Goal: Information Seeking & Learning: Check status

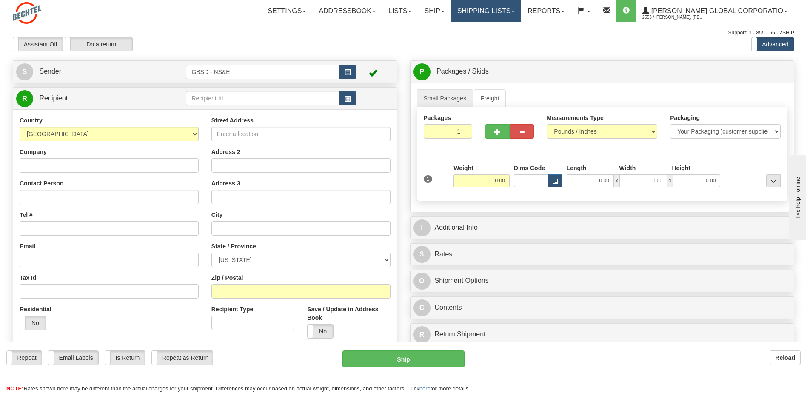
click at [521, 13] on link "Shipping lists" at bounding box center [486, 10] width 70 height 21
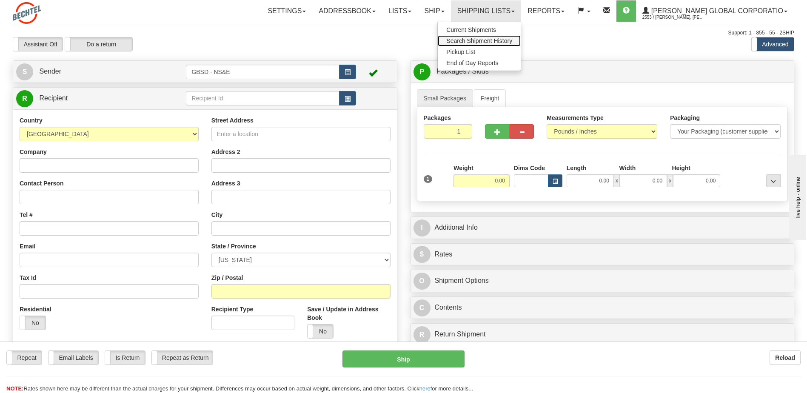
click at [512, 39] on span "Search Shipment History" at bounding box center [479, 40] width 66 height 7
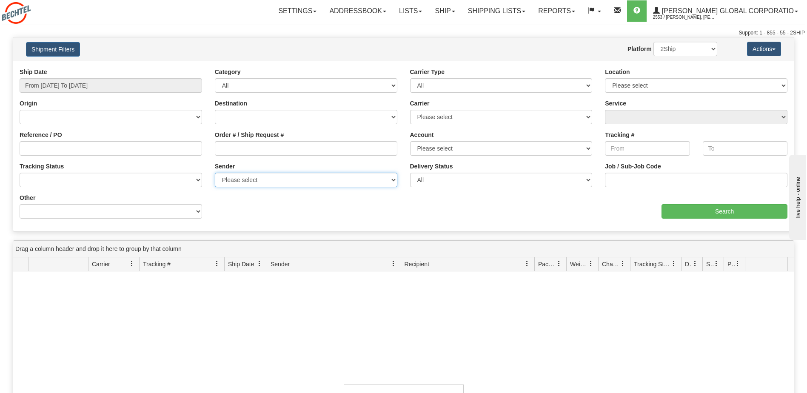
click at [392, 182] on select "Please select Bechtel Global Corporation, Durr, Jeffrey Durr, (US)" at bounding box center [306, 180] width 183 height 14
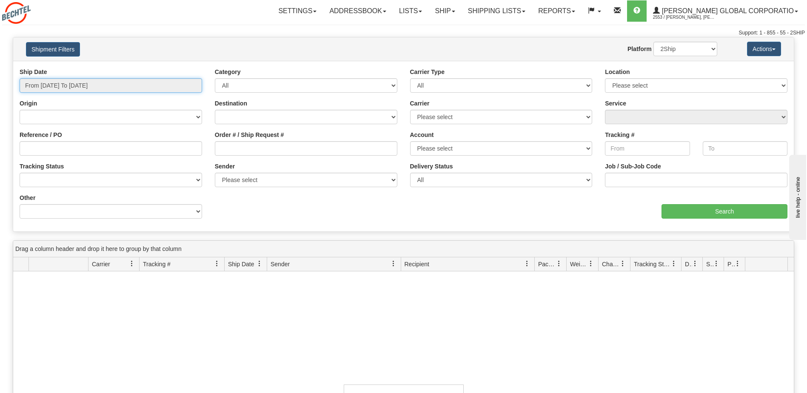
click at [141, 83] on input "From [DATE] To [DATE]" at bounding box center [111, 85] width 183 height 14
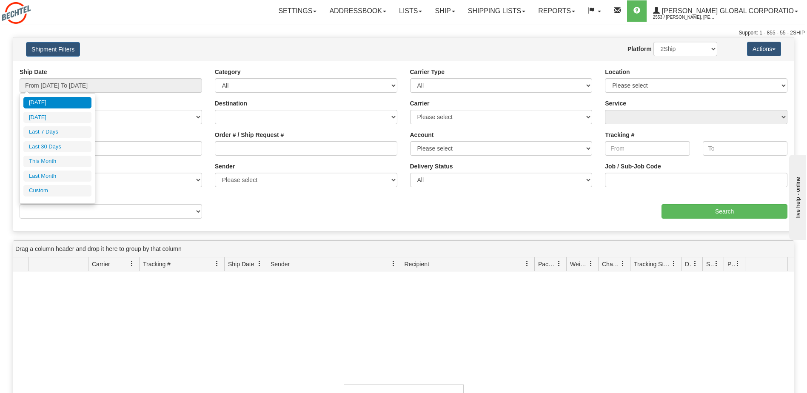
click at [275, 211] on div "Ship Date From 09/21/2025 To 09/22/2025 Category All Inbound Outbound Carrier T…" at bounding box center [403, 146] width 781 height 157
click at [109, 86] on input "From [DATE] To [DATE]" at bounding box center [111, 85] width 183 height 14
click at [60, 146] on li "Last 30 Days" at bounding box center [57, 146] width 68 height 11
type input "From 08/24/2025 To 09/22/2025"
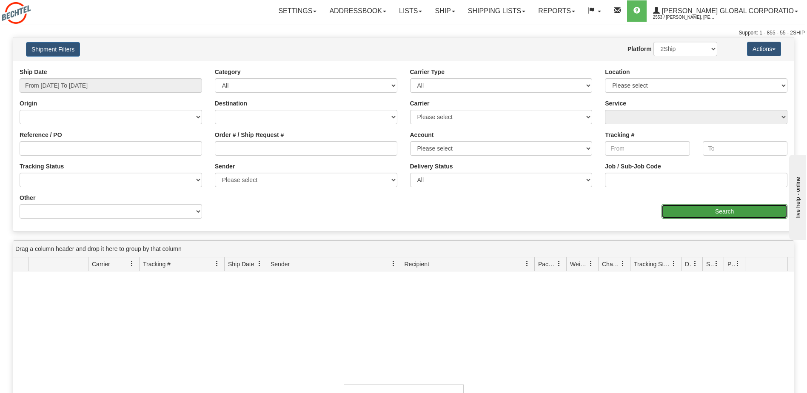
click at [702, 217] on input "Search" at bounding box center [725, 211] width 126 height 14
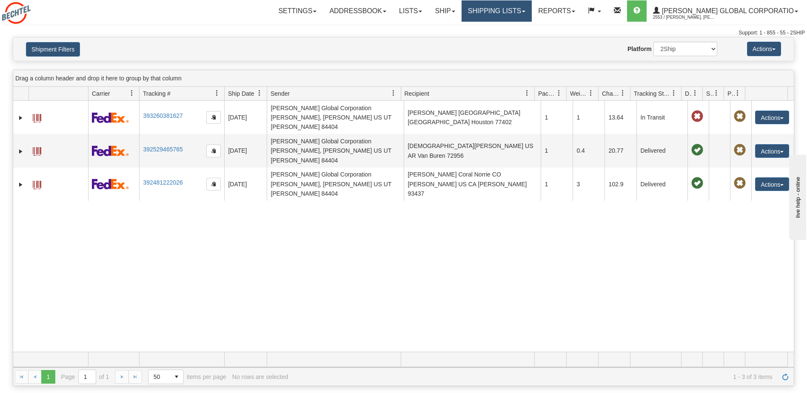
click at [532, 13] on link "Shipping lists" at bounding box center [497, 10] width 70 height 21
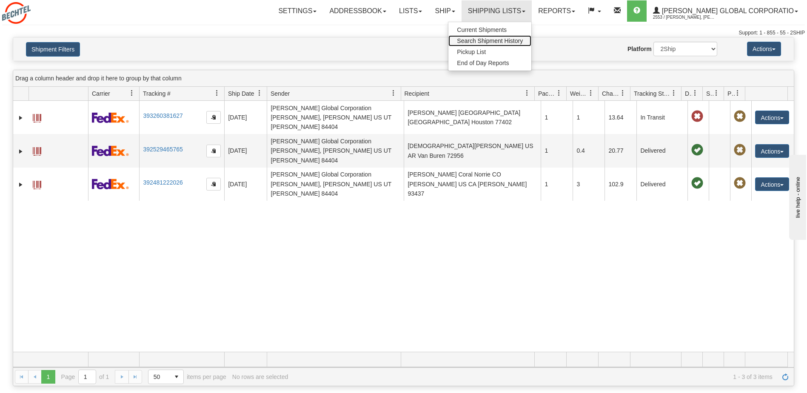
click at [520, 39] on span "Search Shipment History" at bounding box center [490, 40] width 66 height 7
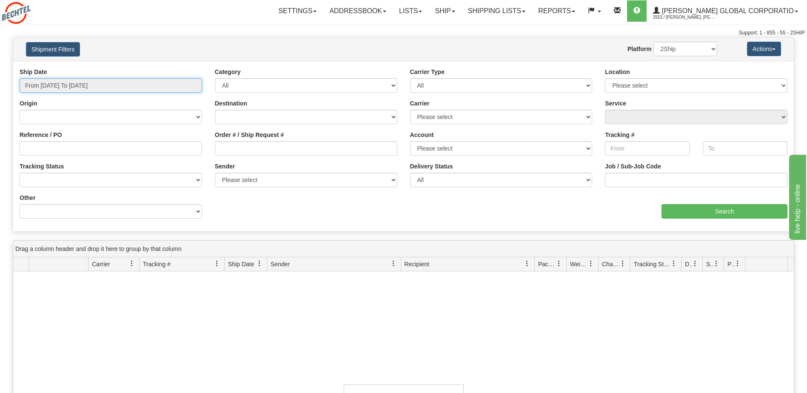
click at [133, 83] on input "From 09/21/2025 To 09/22/2025" at bounding box center [111, 85] width 183 height 14
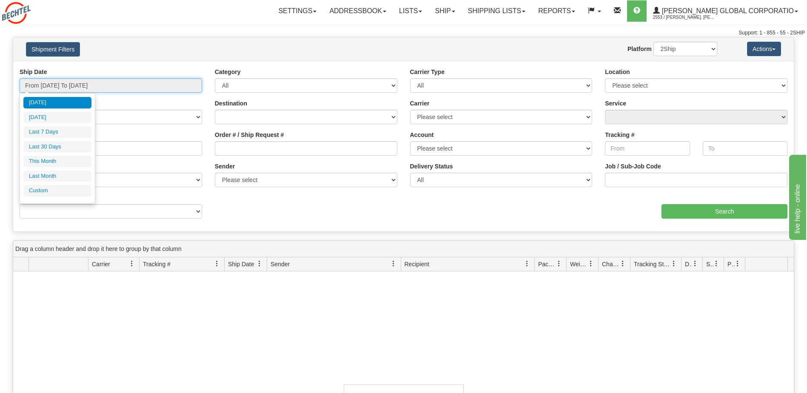
type input "[DATE]"
click at [74, 190] on li "Custom" at bounding box center [57, 190] width 68 height 11
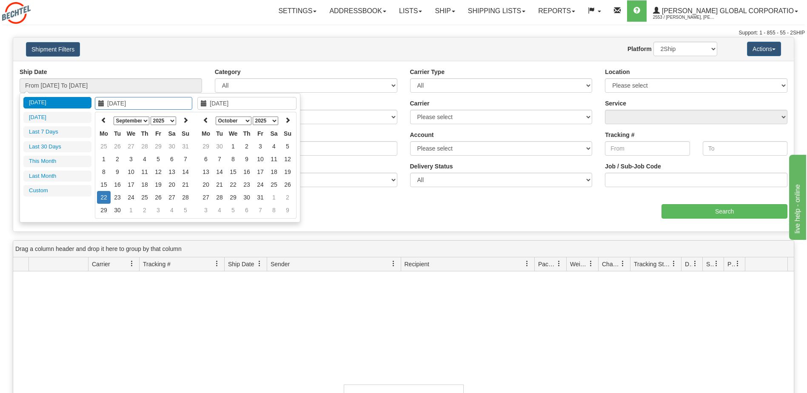
click at [147, 120] on select "January February March April May June July August September October November De…" at bounding box center [132, 121] width 36 height 9
type input "01/01/2025"
click at [134, 146] on td "1" at bounding box center [131, 146] width 14 height 13
type input "01/03/2025"
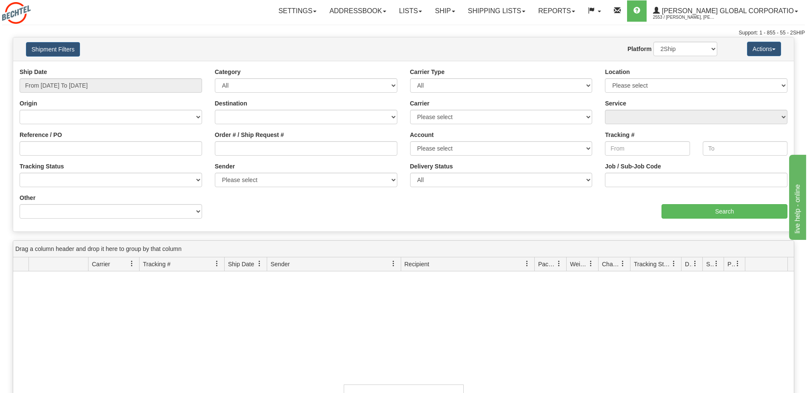
click at [316, 199] on div "Value" at bounding box center [306, 197] width 195 height 6
type input "[DATE]"
click at [129, 87] on input "From [DATE] To [DATE]" at bounding box center [111, 85] width 183 height 14
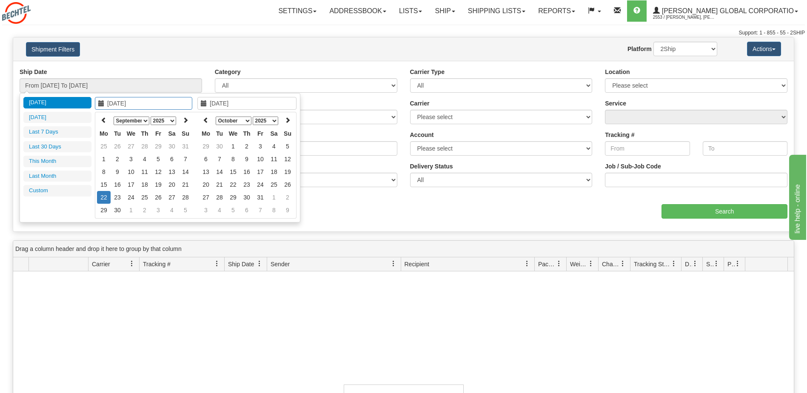
click at [143, 120] on select "January February March April May June July August September October November De…" at bounding box center [132, 121] width 36 height 9
type input "01/01/2025"
click at [132, 146] on td "1" at bounding box center [131, 146] width 14 height 13
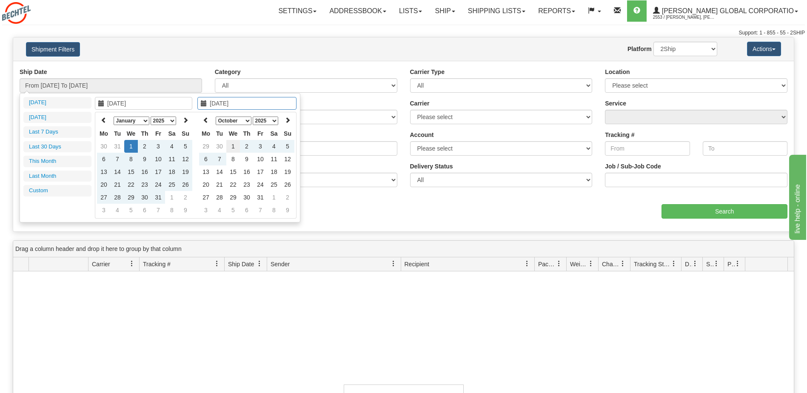
type input "[DATE]"
click at [234, 146] on td "1" at bounding box center [233, 146] width 14 height 13
type input "From 01/01/2025 To 10/01/2025"
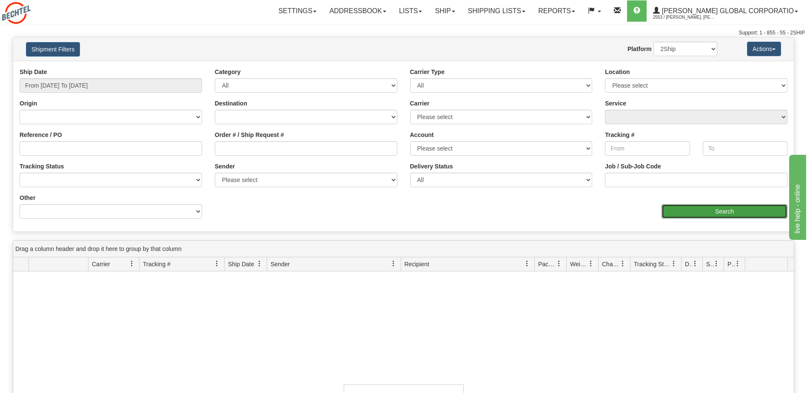
click at [715, 206] on input "Search" at bounding box center [725, 211] width 126 height 14
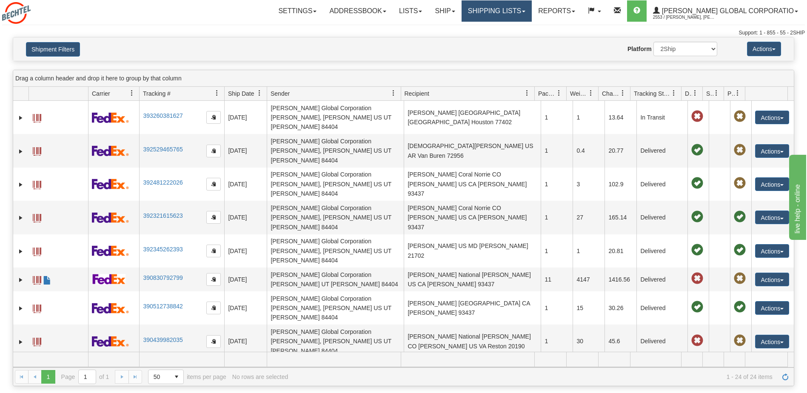
drag, startPoint x: 535, startPoint y: 10, endPoint x: 533, endPoint y: 16, distance: 5.9
click at [532, 10] on link "Shipping lists" at bounding box center [497, 10] width 70 height 21
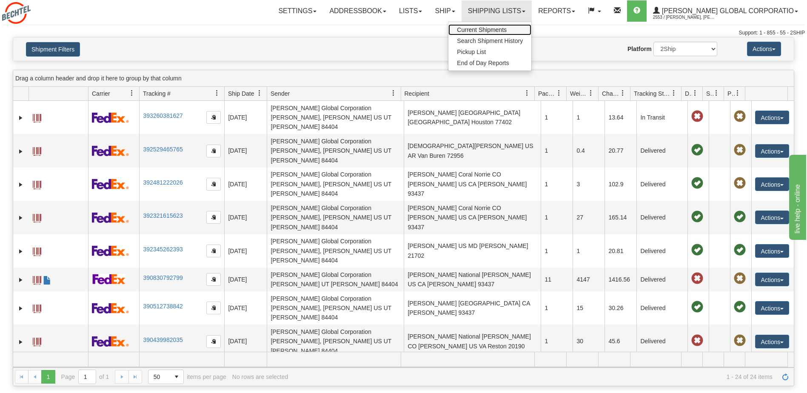
click at [507, 28] on span "Current Shipments" at bounding box center [482, 29] width 50 height 7
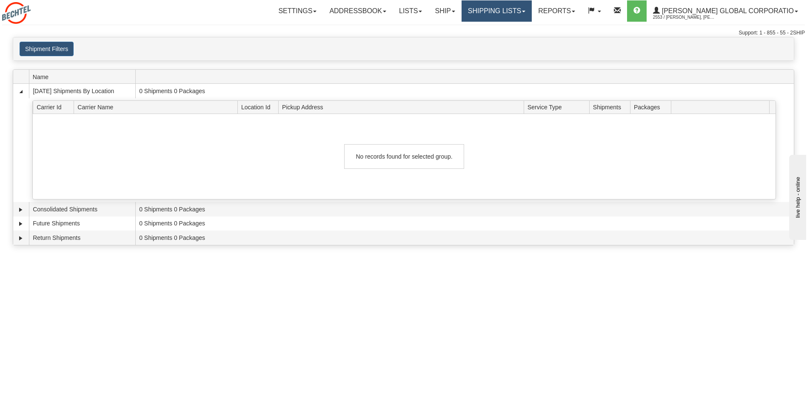
click at [532, 12] on link "Shipping lists" at bounding box center [497, 10] width 70 height 21
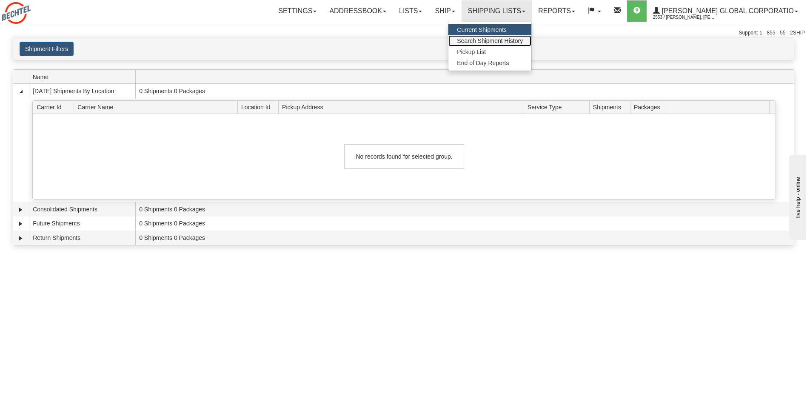
click at [523, 43] on span "Search Shipment History" at bounding box center [490, 40] width 66 height 7
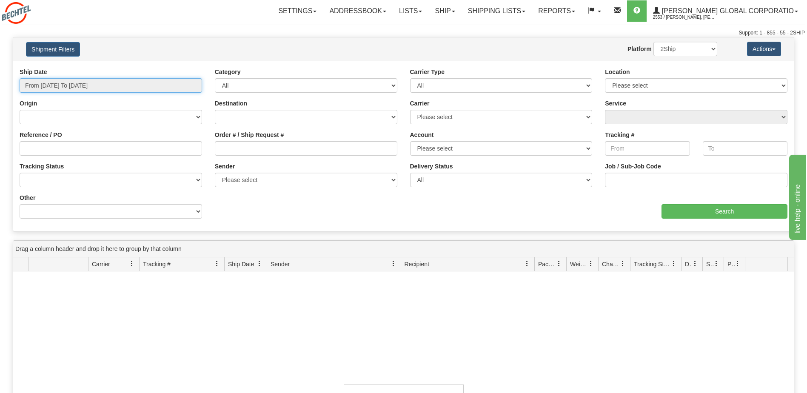
click at [138, 89] on input "From [DATE] To [DATE]" at bounding box center [111, 85] width 183 height 14
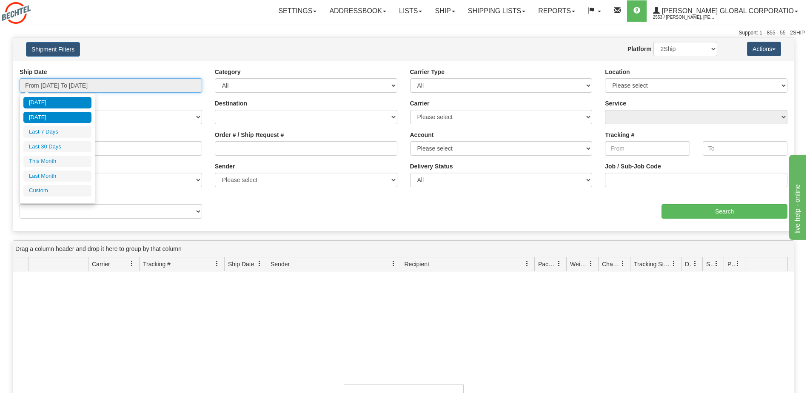
type input "[DATE]"
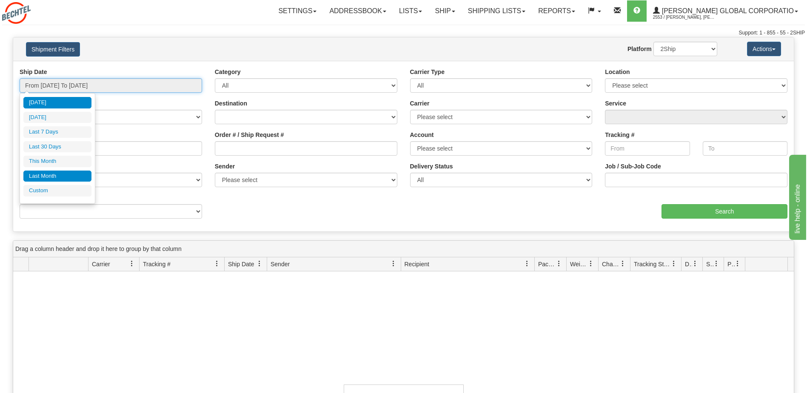
type input "[DATE]"
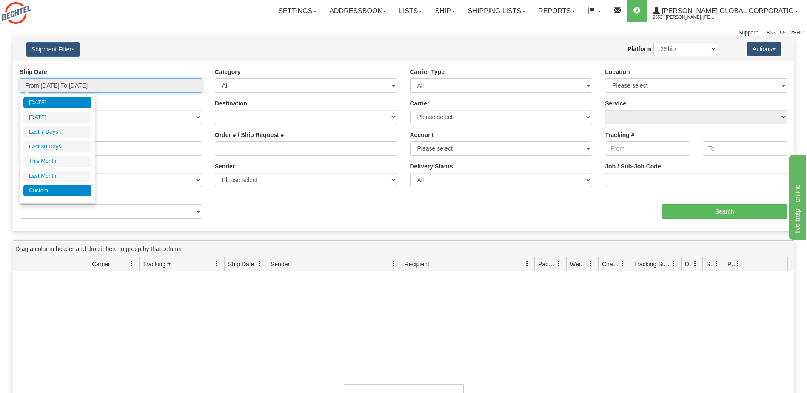
type input "[DATE]"
click at [55, 191] on li "Custom" at bounding box center [57, 190] width 68 height 11
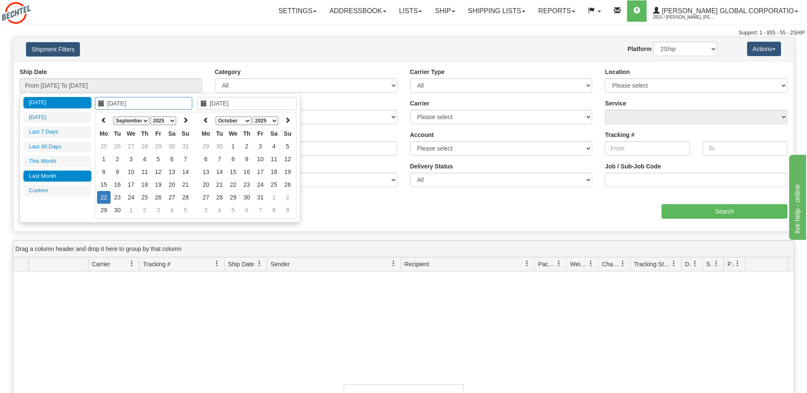
type input "[DATE]"
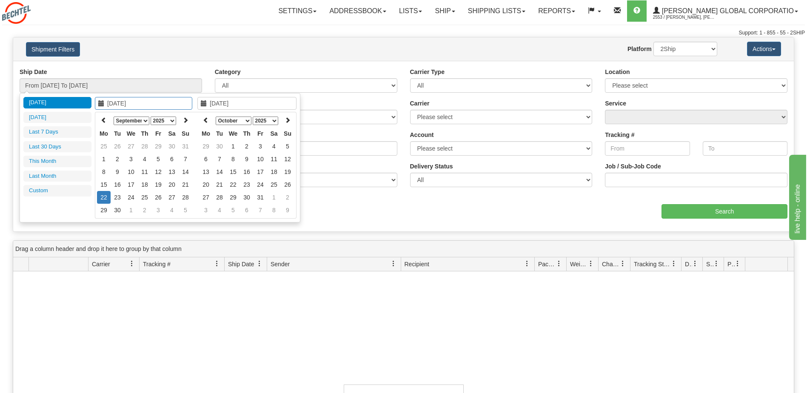
type input "[DATE]"
click at [147, 121] on select "January February March April May June July August September October November De…" at bounding box center [132, 121] width 36 height 9
click at [114, 117] on select "January February March April May June July August September October November De…" at bounding box center [132, 121] width 36 height 9
click at [171, 120] on select "1975 1976 1977 1978 1979 1980 1981 1982 1983 1984 1985 1986 1987 1988 1989 1990…" at bounding box center [164, 121] width 26 height 9
click at [247, 120] on select "January February March April May June July August September October November De…" at bounding box center [234, 121] width 36 height 9
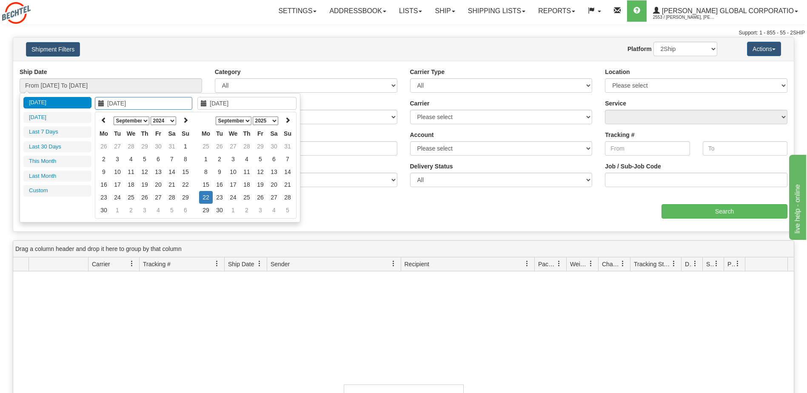
click at [248, 121] on select "January February March April May June July August September October November De…" at bounding box center [234, 121] width 36 height 9
click at [283, 114] on th at bounding box center [288, 120] width 14 height 13
click at [248, 122] on select "January February March April May June July August September October November De…" at bounding box center [234, 121] width 36 height 9
type input "[DATE]"
click at [207, 159] on td "1" at bounding box center [206, 159] width 14 height 13
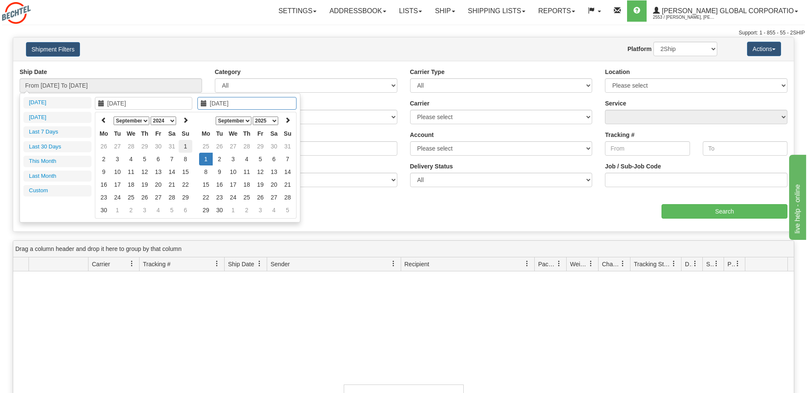
type input "[DATE]"
click at [183, 146] on td "1" at bounding box center [186, 146] width 14 height 13
type input "[DATE]"
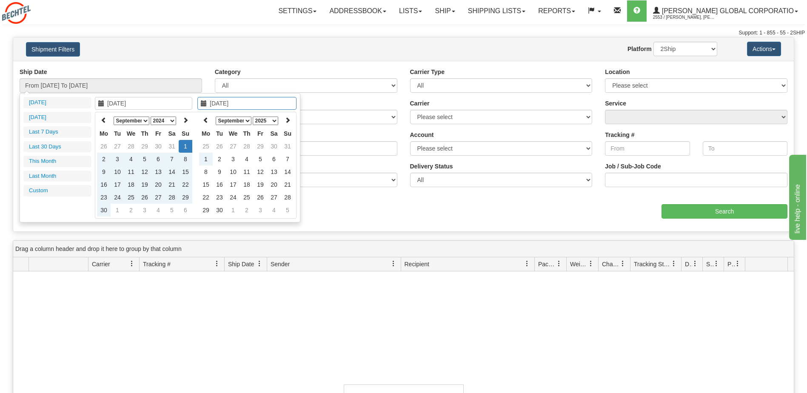
type input "[DATE]"
click at [326, 191] on div "Sender Please select [PERSON_NAME] Global Corporation, [PERSON_NAME], [PERSON_N…" at bounding box center [306, 177] width 195 height 31
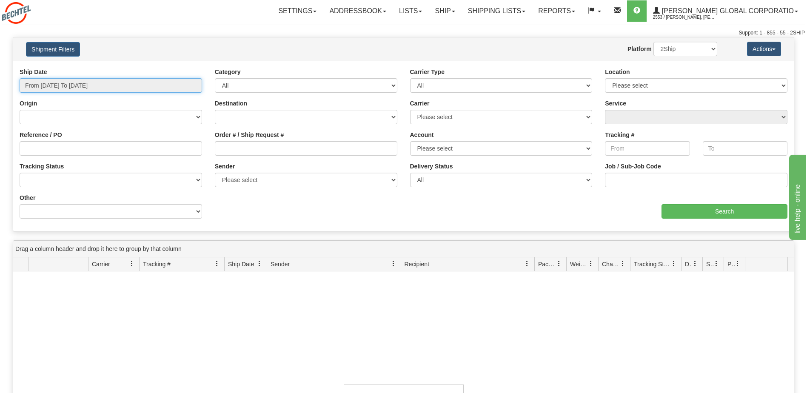
type input "[DATE]"
click at [143, 87] on input "From [DATE] To [DATE]" at bounding box center [111, 85] width 183 height 14
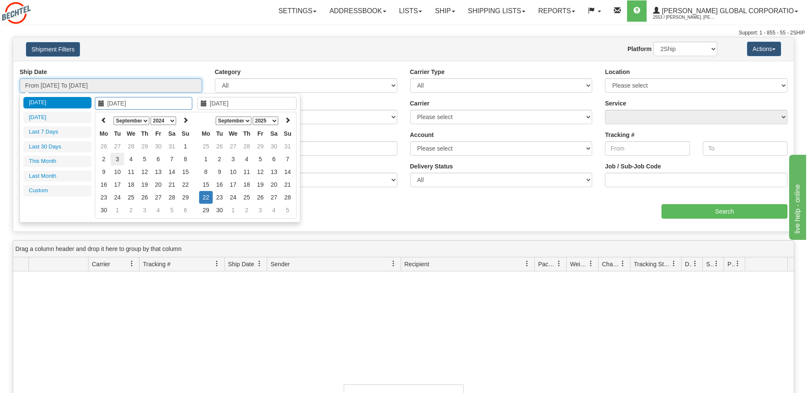
type input "[DATE]"
click at [117, 160] on td "3" at bounding box center [118, 159] width 14 height 13
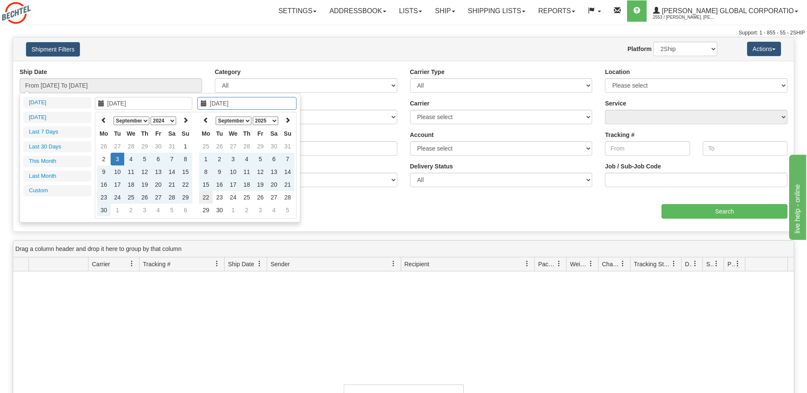
type input "[DATE]"
click at [208, 197] on td "22" at bounding box center [206, 197] width 14 height 13
type input "From [DATE] To [DATE]"
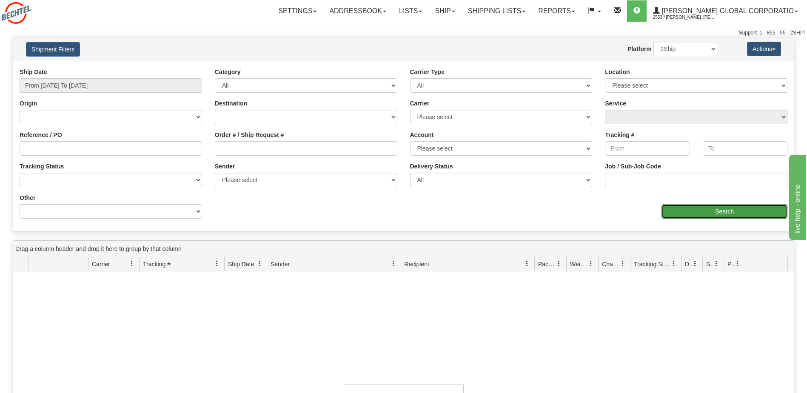
click at [697, 213] on input "Search" at bounding box center [725, 211] width 126 height 14
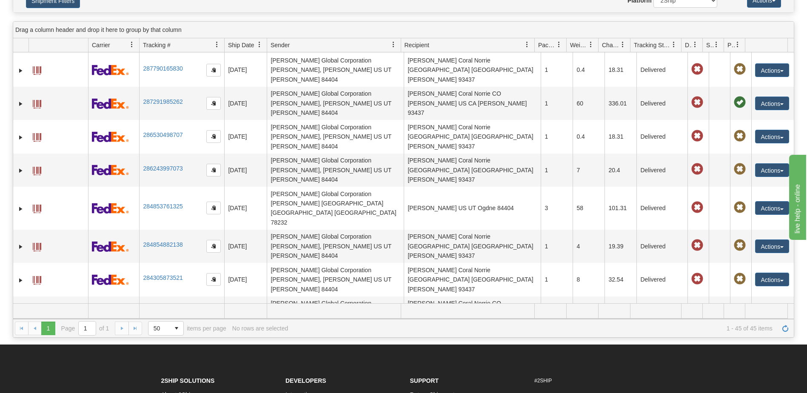
scroll to position [490, 0]
